Goal: Browse casually: Explore the website without a specific task or goal

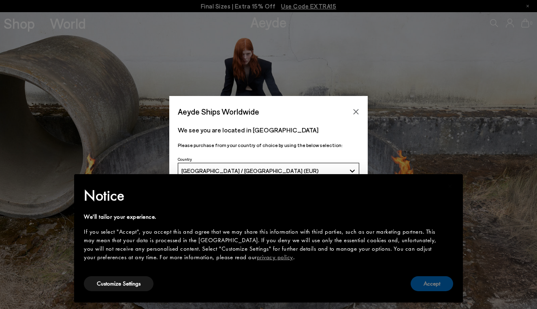
click at [427, 286] on button "Accept" at bounding box center [431, 283] width 42 height 15
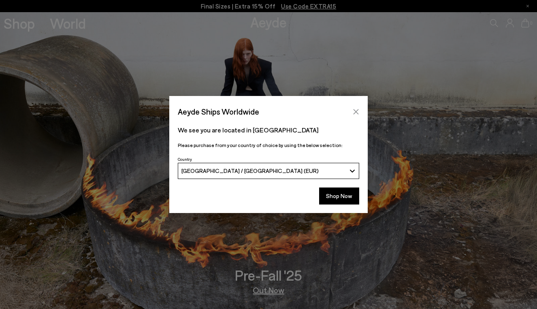
click at [357, 112] on icon "Close" at bounding box center [355, 111] width 5 height 5
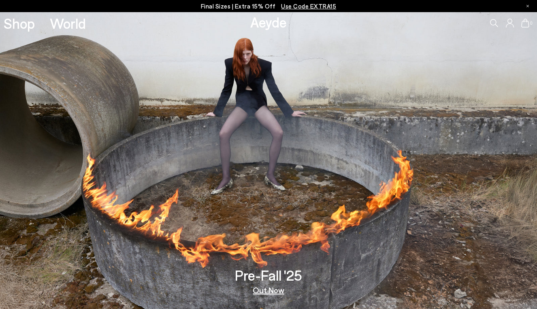
click at [268, 290] on link "Out Now" at bounding box center [269, 290] width 32 height 8
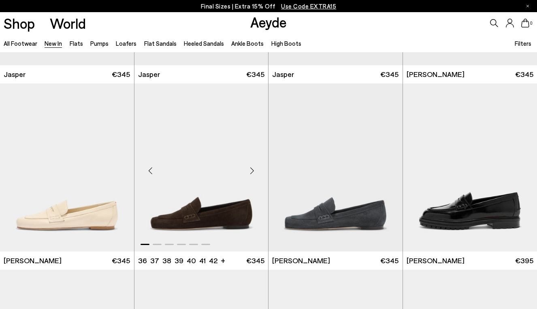
scroll to position [356, 0]
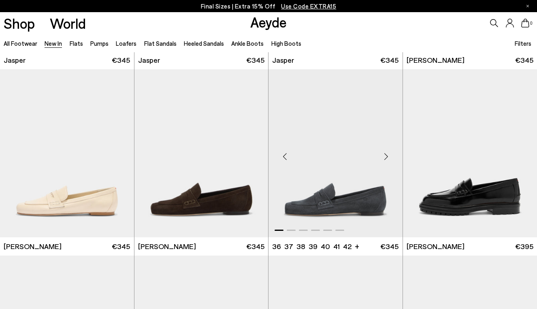
click at [386, 154] on div "Next slide" at bounding box center [386, 156] width 24 height 24
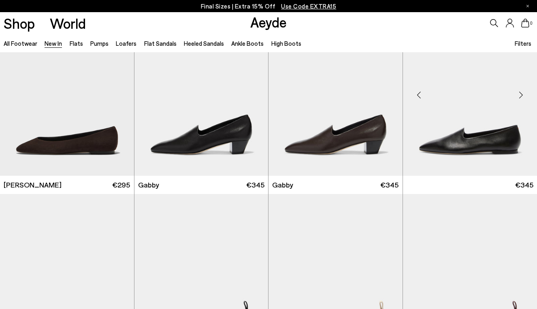
scroll to position [978, 0]
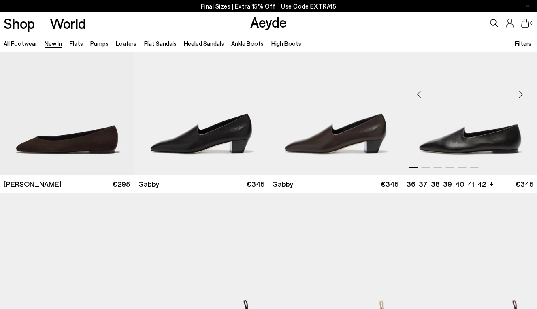
click at [520, 96] on div "Next slide" at bounding box center [520, 94] width 24 height 24
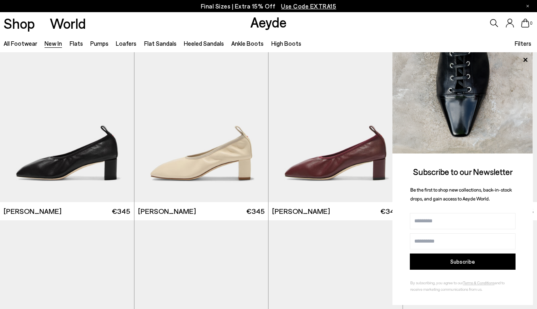
scroll to position [1329, 0]
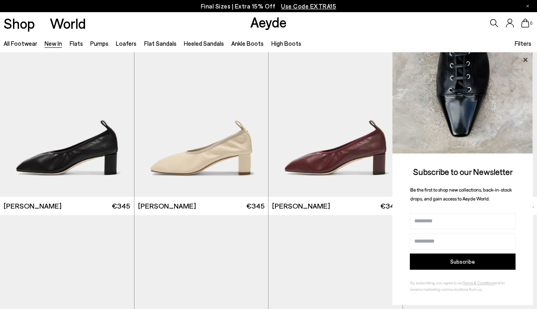
click at [525, 61] on icon at bounding box center [525, 59] width 4 height 4
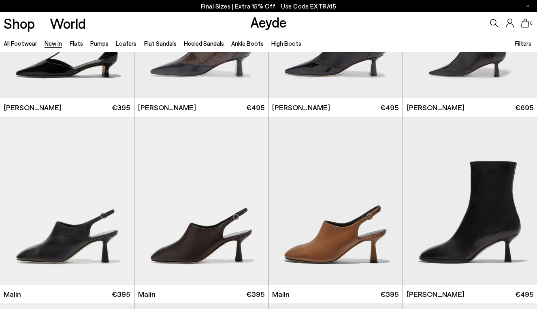
scroll to position [1812, 0]
